Goal: Task Accomplishment & Management: Manage account settings

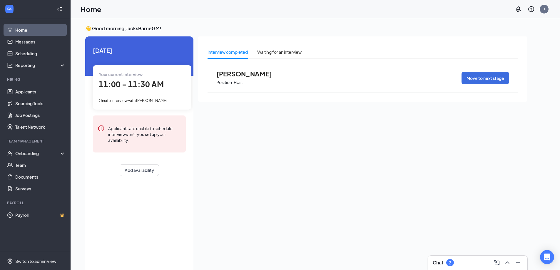
click at [478, 264] on div "Chat 2" at bounding box center [478, 262] width 90 height 9
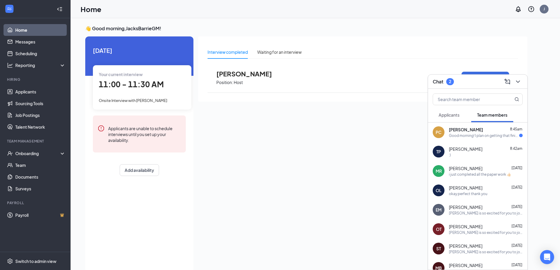
click at [470, 126] on div "PC [PERSON_NAME] 8:45am Good morning! I plan on getting that finished this morn…" at bounding box center [477, 132] width 99 height 19
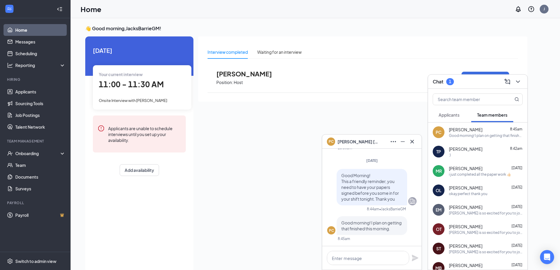
click at [448, 116] on span "Applicants" at bounding box center [449, 114] width 21 height 5
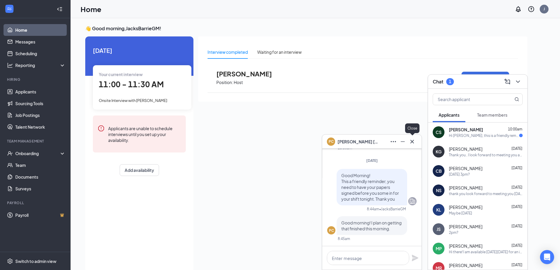
click at [412, 139] on icon "Cross" at bounding box center [412, 141] width 7 height 7
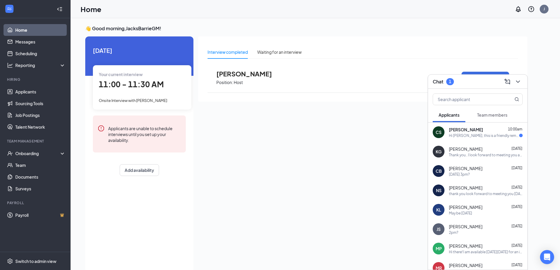
click at [469, 132] on span "[PERSON_NAME]" at bounding box center [466, 130] width 34 height 6
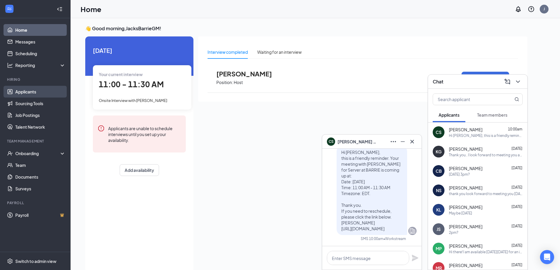
click at [29, 89] on link "Applicants" at bounding box center [40, 92] width 50 height 12
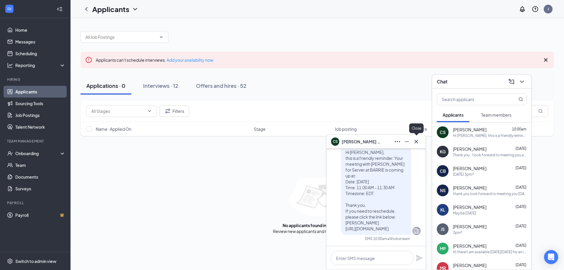
click at [415, 141] on icon "Cross" at bounding box center [416, 141] width 7 height 7
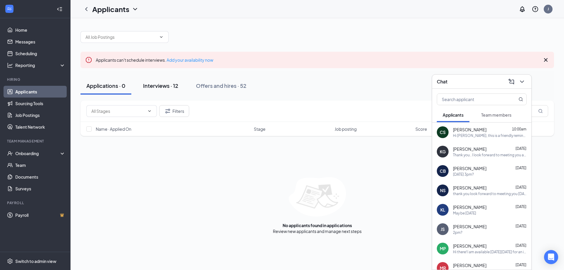
click at [163, 86] on div "Interviews · 12" at bounding box center [160, 85] width 35 height 7
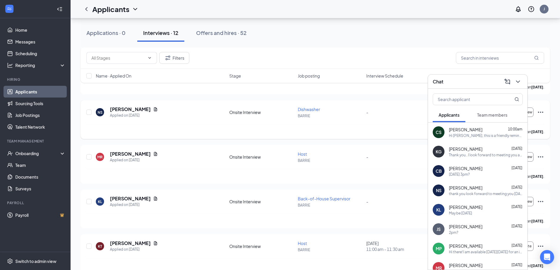
scroll to position [409, 0]
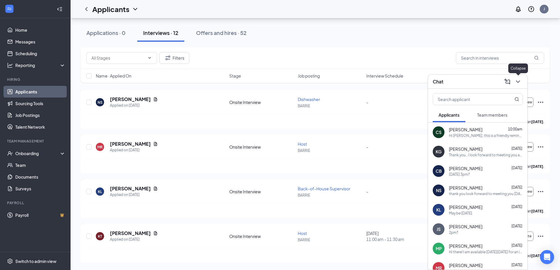
click at [518, 83] on icon "ChevronDown" at bounding box center [518, 81] width 7 height 7
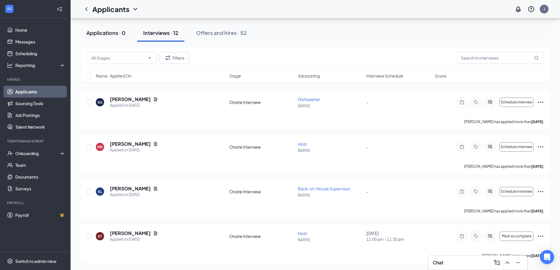
click at [107, 37] on button "Applications · 0" at bounding box center [106, 33] width 51 height 18
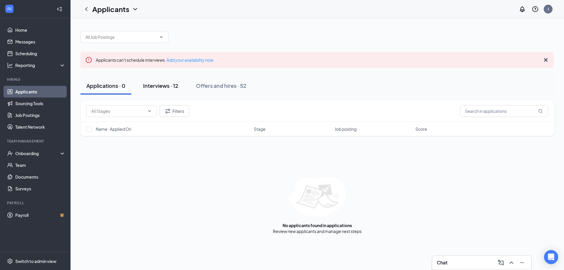
click at [168, 87] on div "Interviews · 12" at bounding box center [160, 85] width 35 height 7
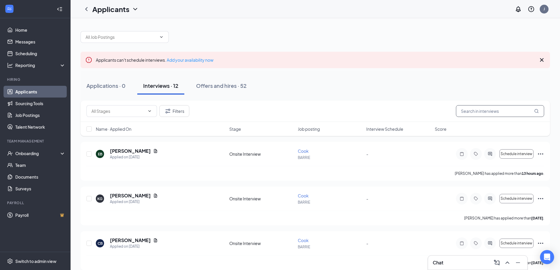
click at [493, 110] on input "text" at bounding box center [500, 111] width 88 height 12
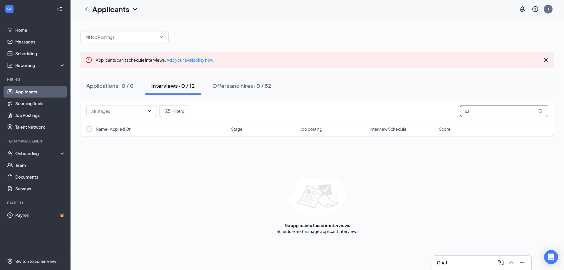
type input "s"
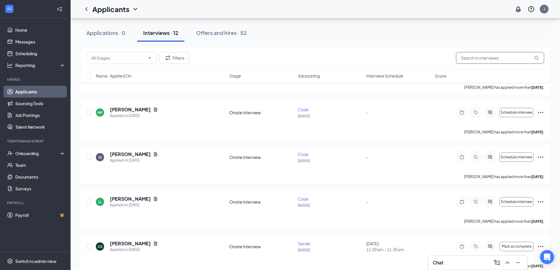
scroll to position [176, 0]
